Goal: Information Seeking & Learning: Find specific page/section

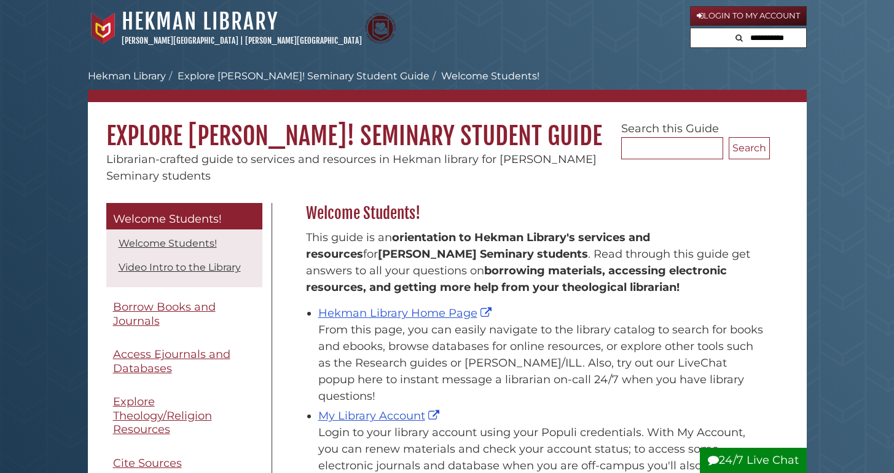
scroll to position [181, 470]
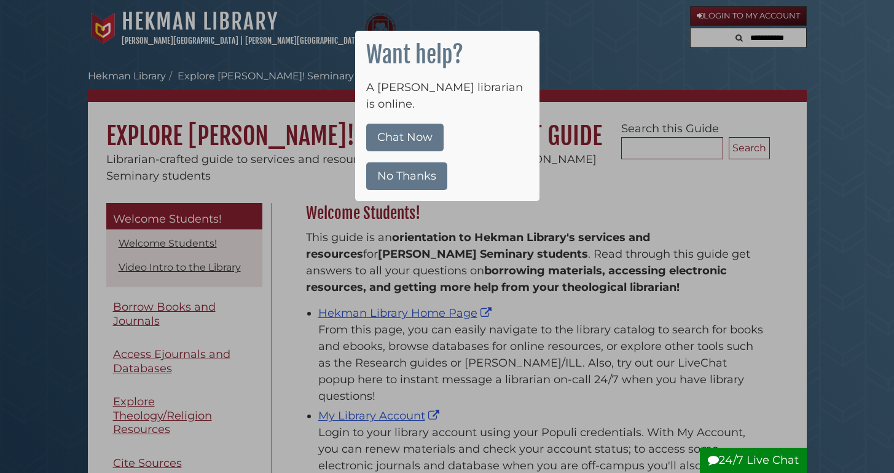
click at [415, 169] on button "No Thanks" at bounding box center [406, 176] width 81 height 28
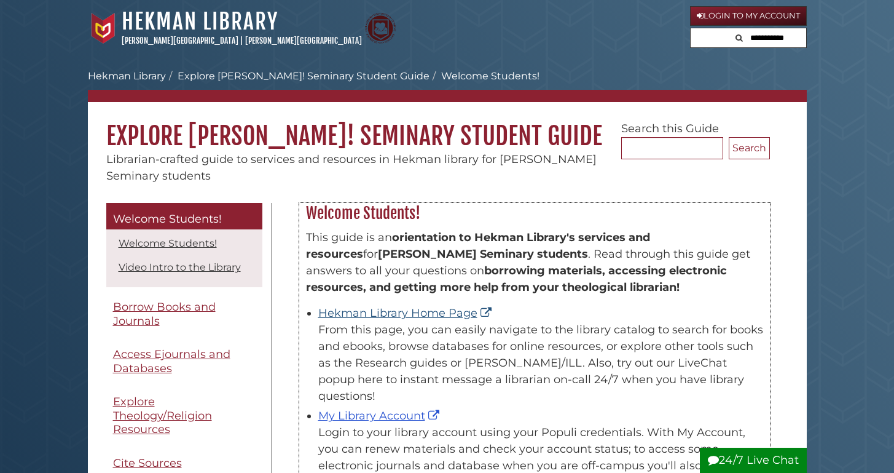
click at [356, 316] on link "Hekman Library Home Page" at bounding box center [406, 313] width 176 height 14
click at [377, 309] on link "Hekman Library Home Page" at bounding box center [406, 313] width 176 height 14
click at [406, 310] on link "Hekman Library Home Page" at bounding box center [406, 313] width 176 height 14
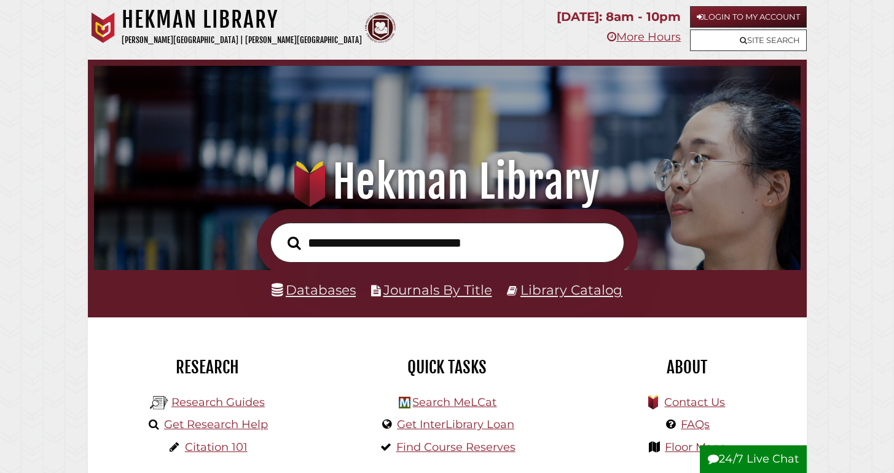
scroll to position [233, 700]
click at [345, 241] on input "text" at bounding box center [447, 242] width 354 height 40
type input "*"
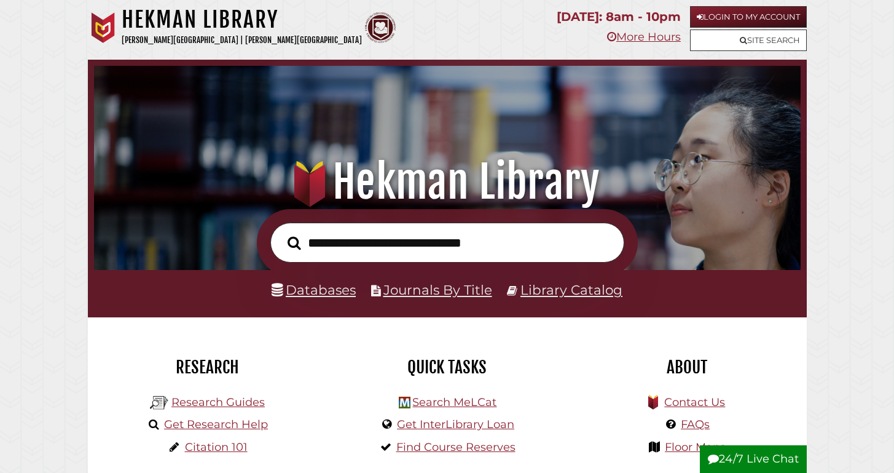
click at [429, 238] on input "text" at bounding box center [447, 242] width 354 height 40
click at [776, 16] on link "Login to My Account" at bounding box center [748, 17] width 117 height 22
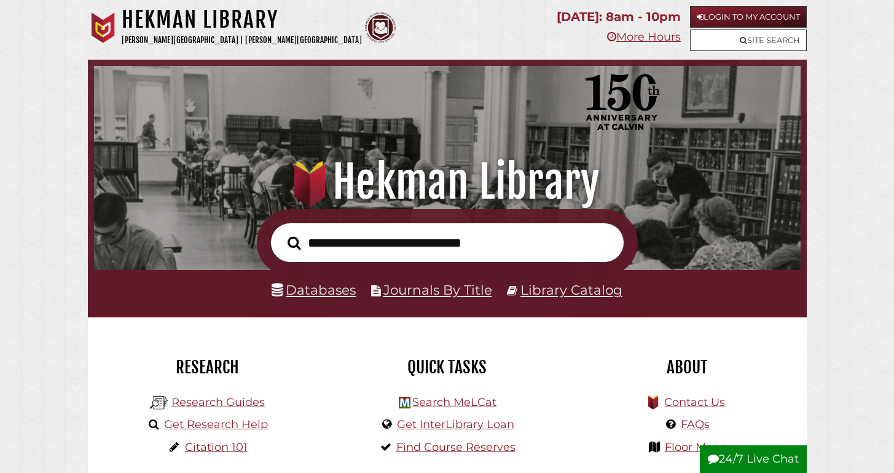
scroll to position [233, 700]
click at [317, 290] on link "Databases" at bounding box center [314, 289] width 84 height 16
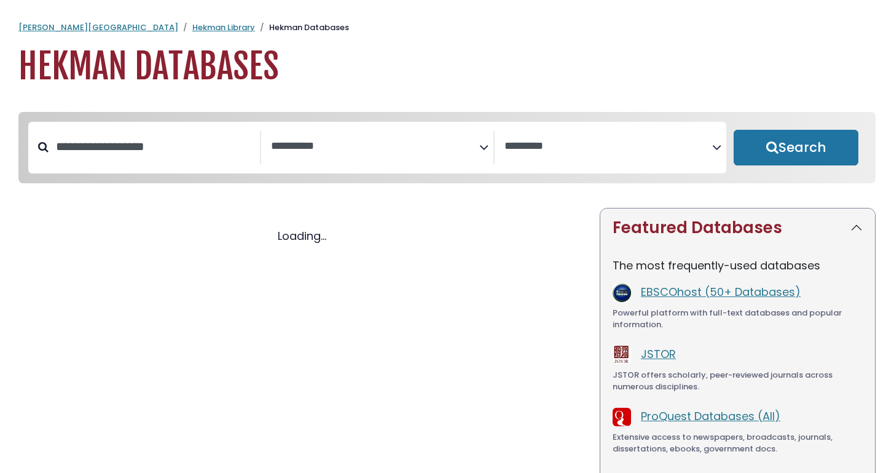
select select "Database Subject Filter"
select select "Database Vendors Filter"
select select "Database Subject Filter"
select select "Database Vendors Filter"
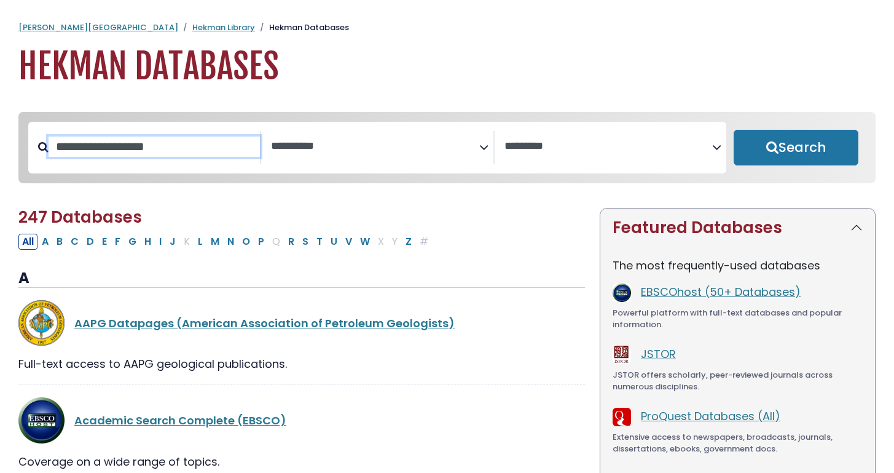
click at [125, 149] on input "Search database by title or keyword" at bounding box center [154, 146] width 211 height 20
type input "****"
click at [796, 148] on button "Search" at bounding box center [796, 148] width 125 height 36
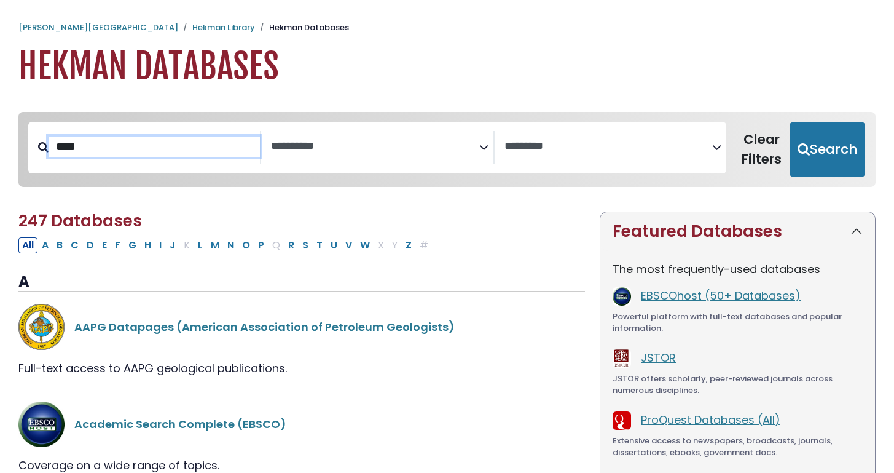
select select "Database Subject Filter"
select select "Database Vendors Filter"
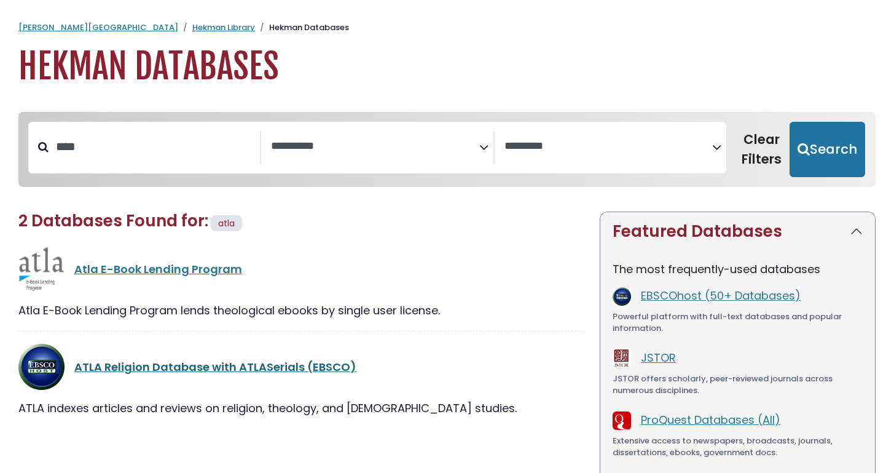
click at [153, 369] on link "ATLA Religion Database with ATLASerials (EBSCO)" at bounding box center [215, 366] width 282 height 15
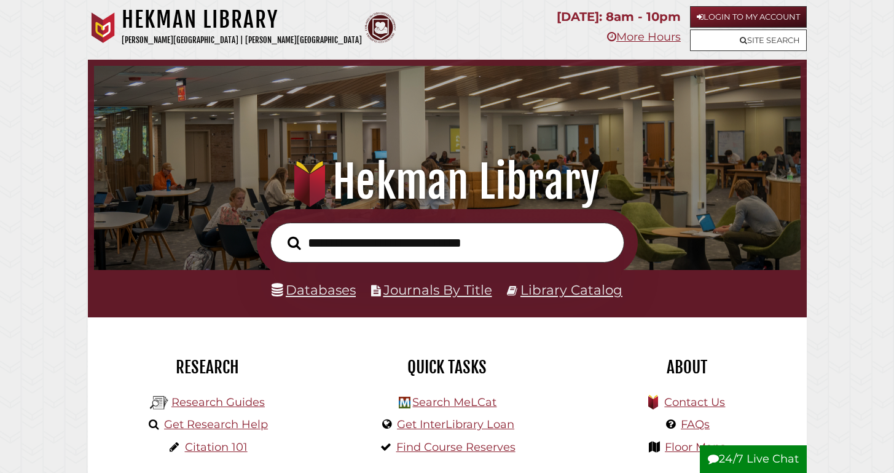
scroll to position [233, 700]
click at [348, 246] on input "text" at bounding box center [447, 242] width 354 height 40
click at [751, 11] on link "Login to My Account" at bounding box center [748, 17] width 117 height 22
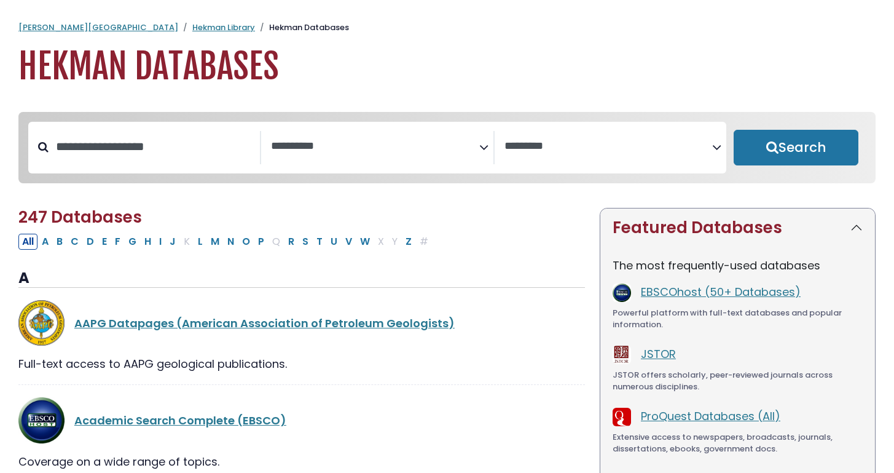
select select "Database Subject Filter"
select select "Database Vendors Filter"
click at [119, 138] on input "Search database by title or keyword" at bounding box center [154, 146] width 211 height 20
type input "****"
click at [796, 148] on button "Search" at bounding box center [796, 148] width 125 height 36
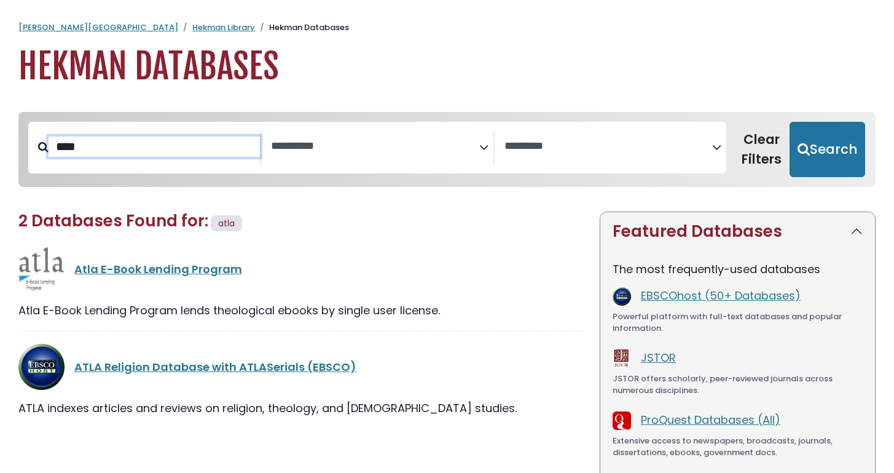
select select "Database Subject Filter"
select select "Database Vendors Filter"
